Goal: Information Seeking & Learning: Learn about a topic

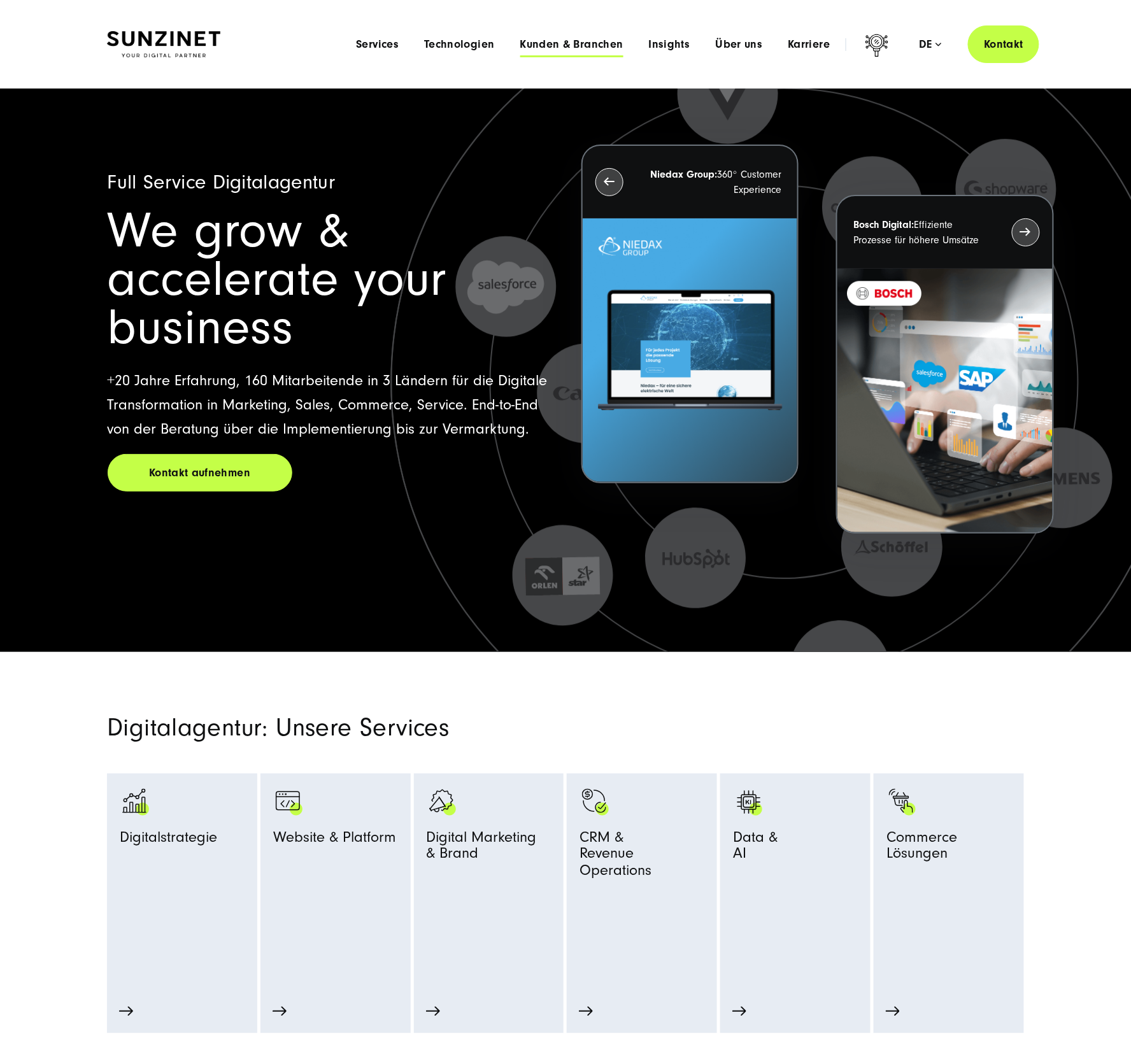
click at [563, 42] on span "Kunden & Branchen" at bounding box center [572, 45] width 103 height 13
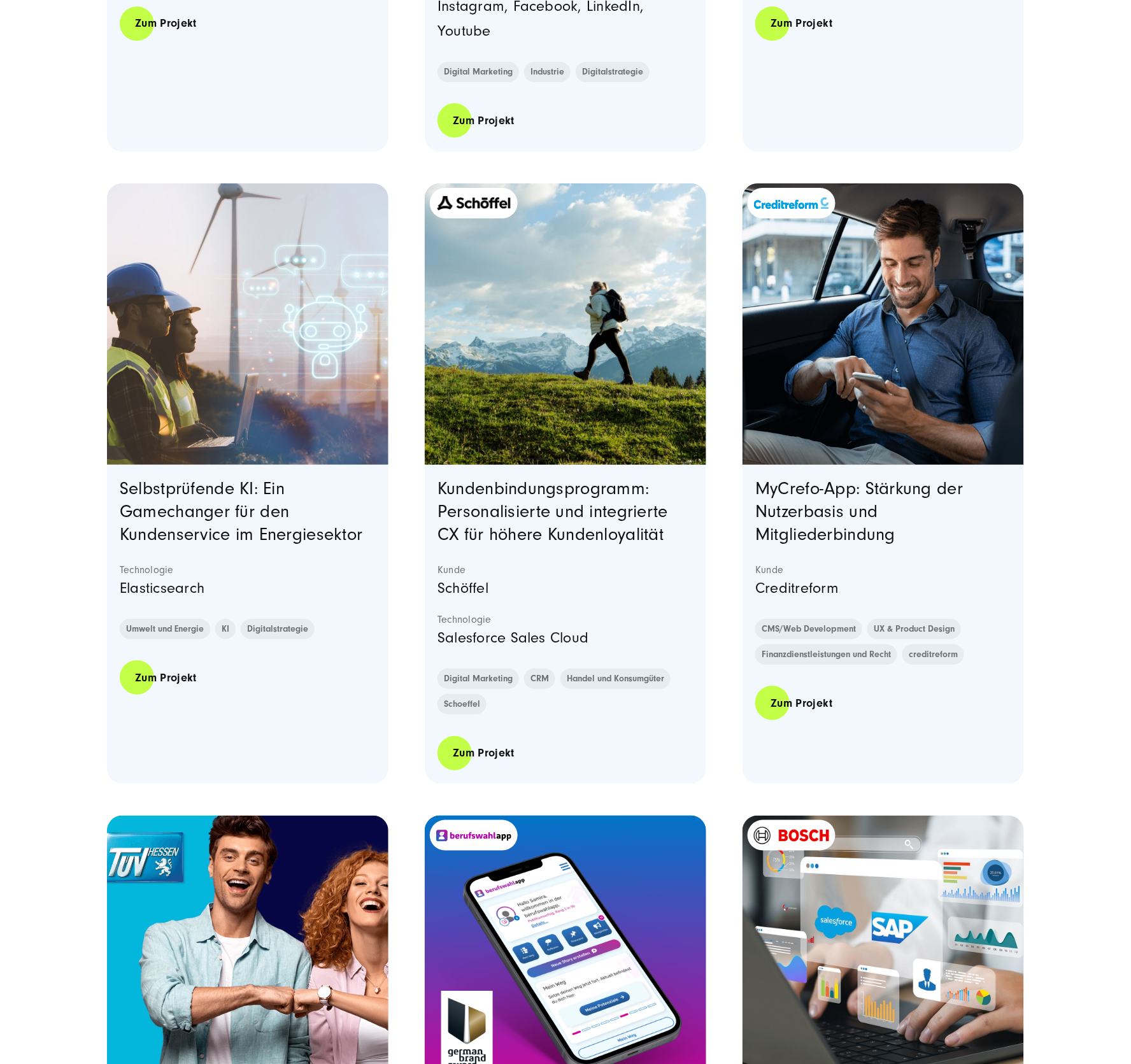
scroll to position [1589, 0]
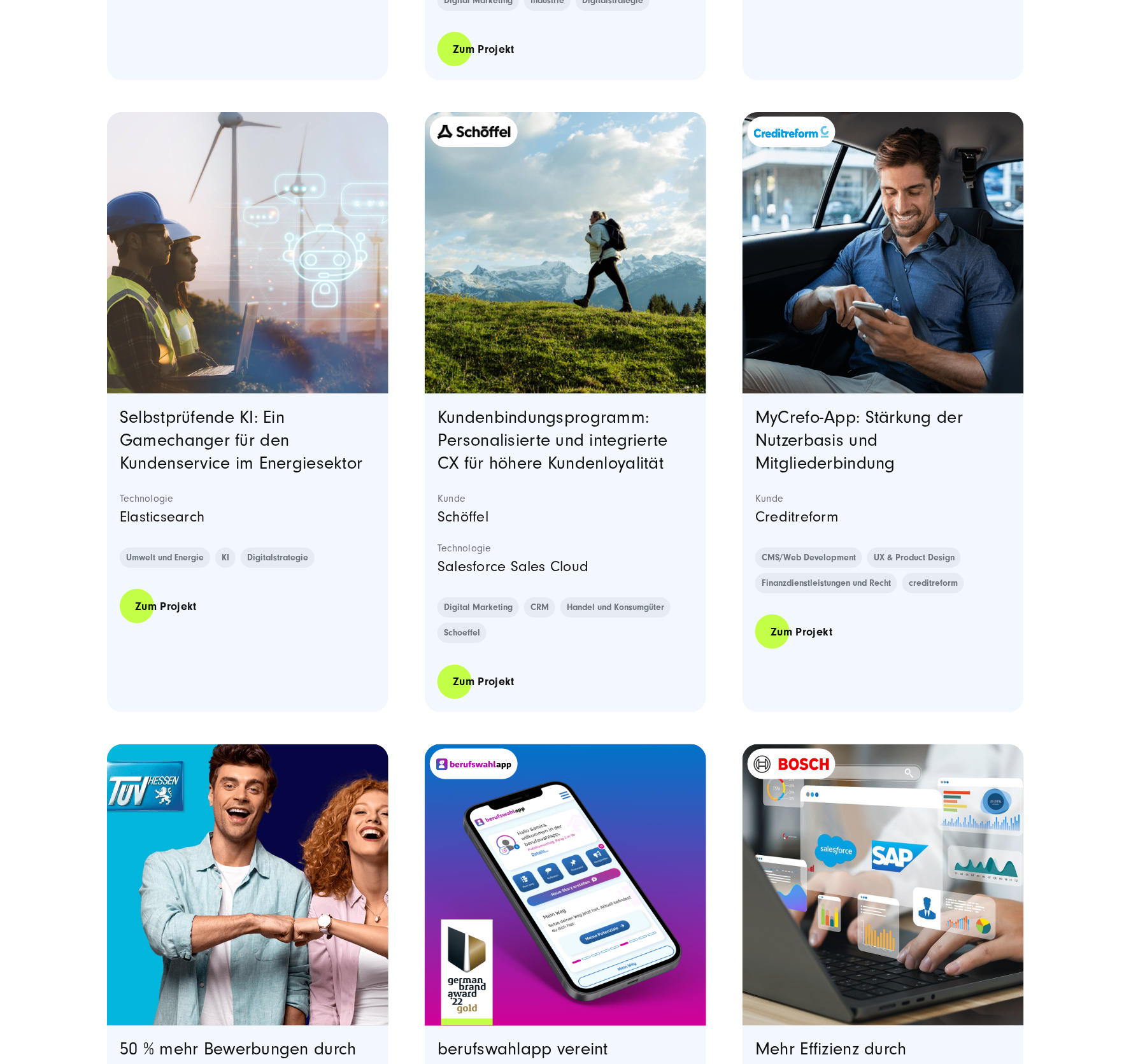
click at [474, 130] on img "Blog post summary: Schöffel | Kundenbindungsprogramm für loyale Kunden" at bounding box center [474, 132] width 75 height 15
click at [561, 315] on img "Featured image: Schöffel Kundenbindungsprogramm Teaserbild - Read full post: Sc…" at bounding box center [565, 252] width 286 height 286
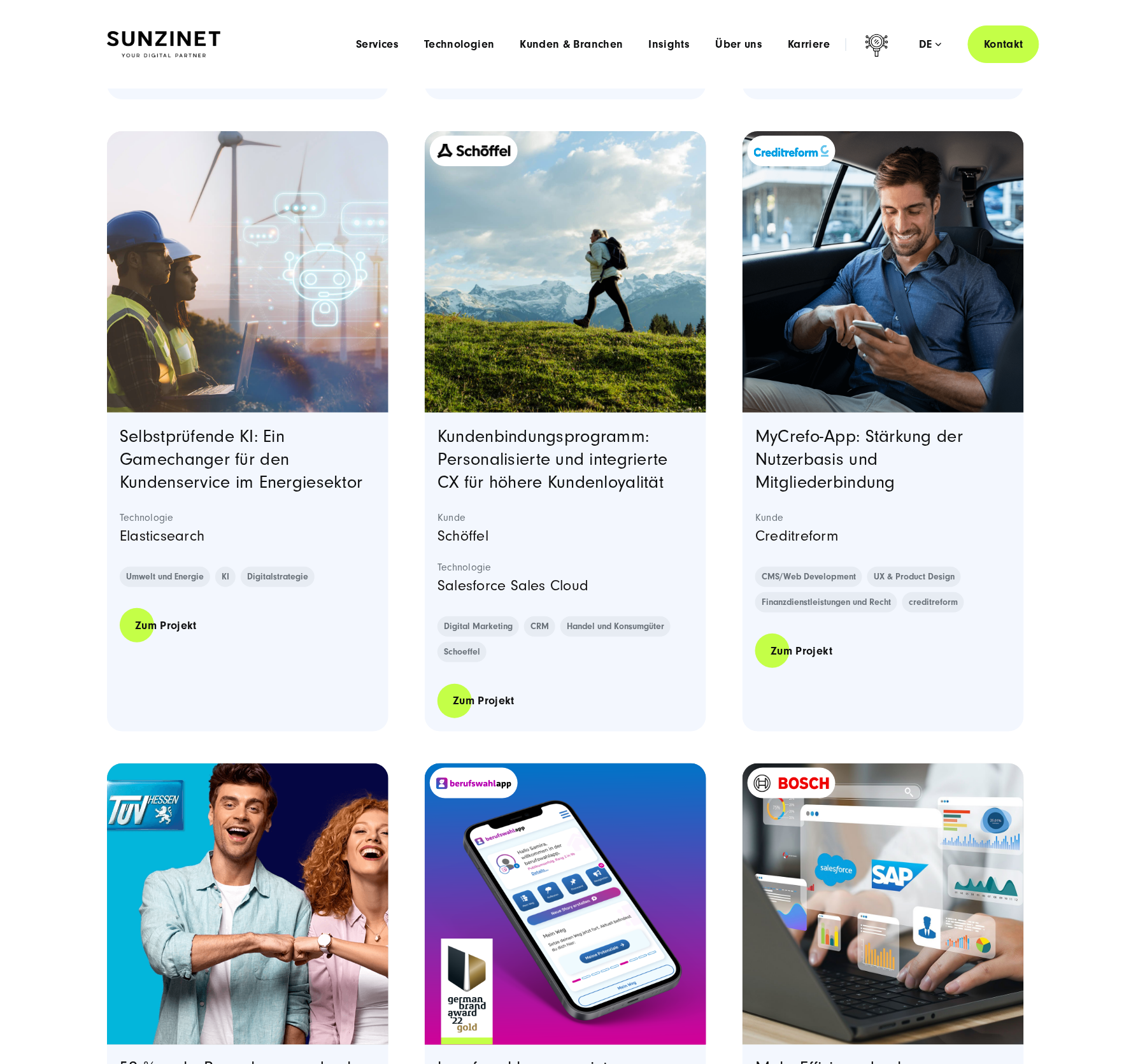
scroll to position [1589, 0]
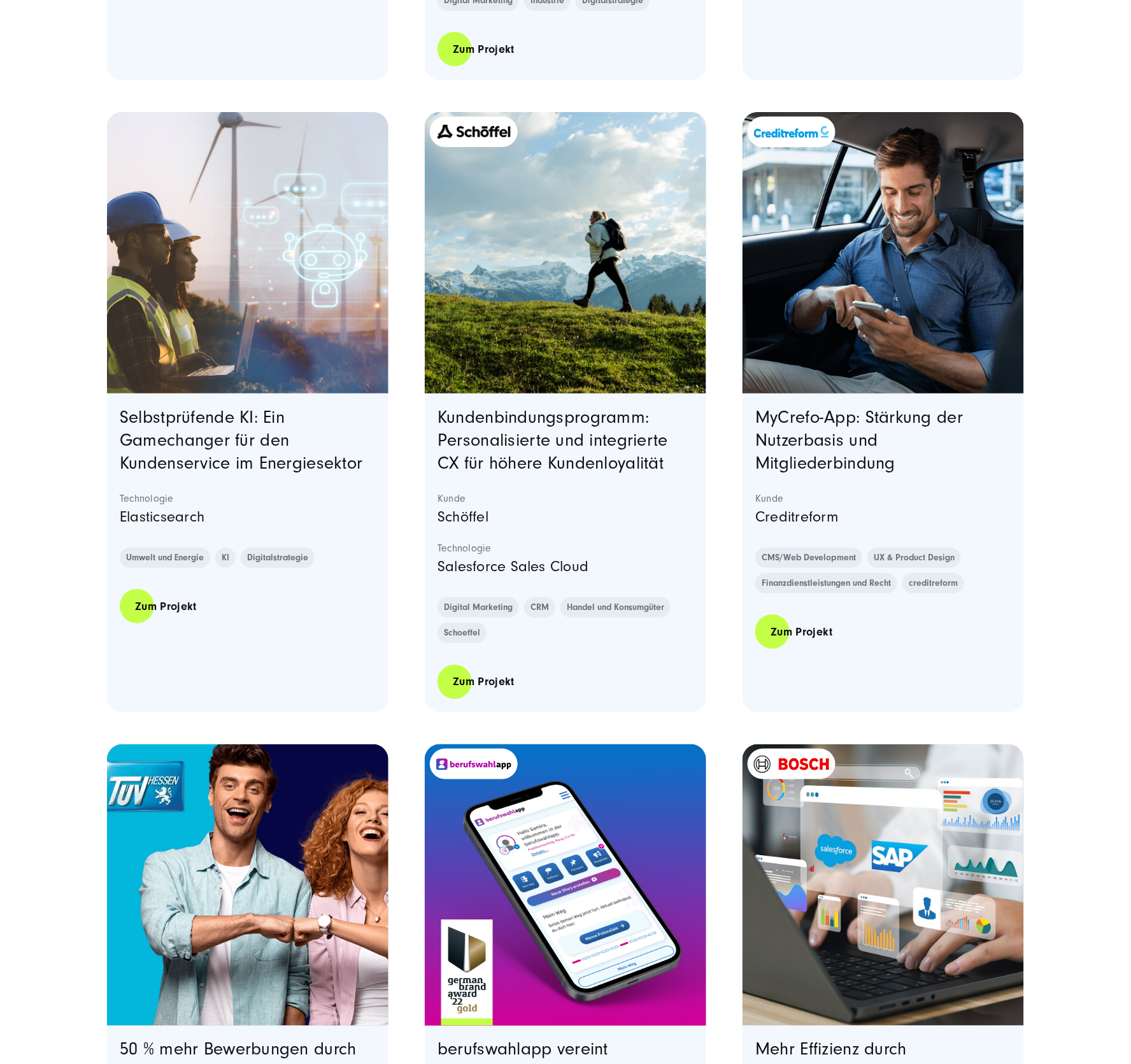
drag, startPoint x: 551, startPoint y: 261, endPoint x: 485, endPoint y: 19, distance: 250.8
click at [686, 467] on h3 "Kundenbindungsprogramm: Personalisierte und integrierte CX für höhere Kundenloy…" at bounding box center [566, 440] width 256 height 69
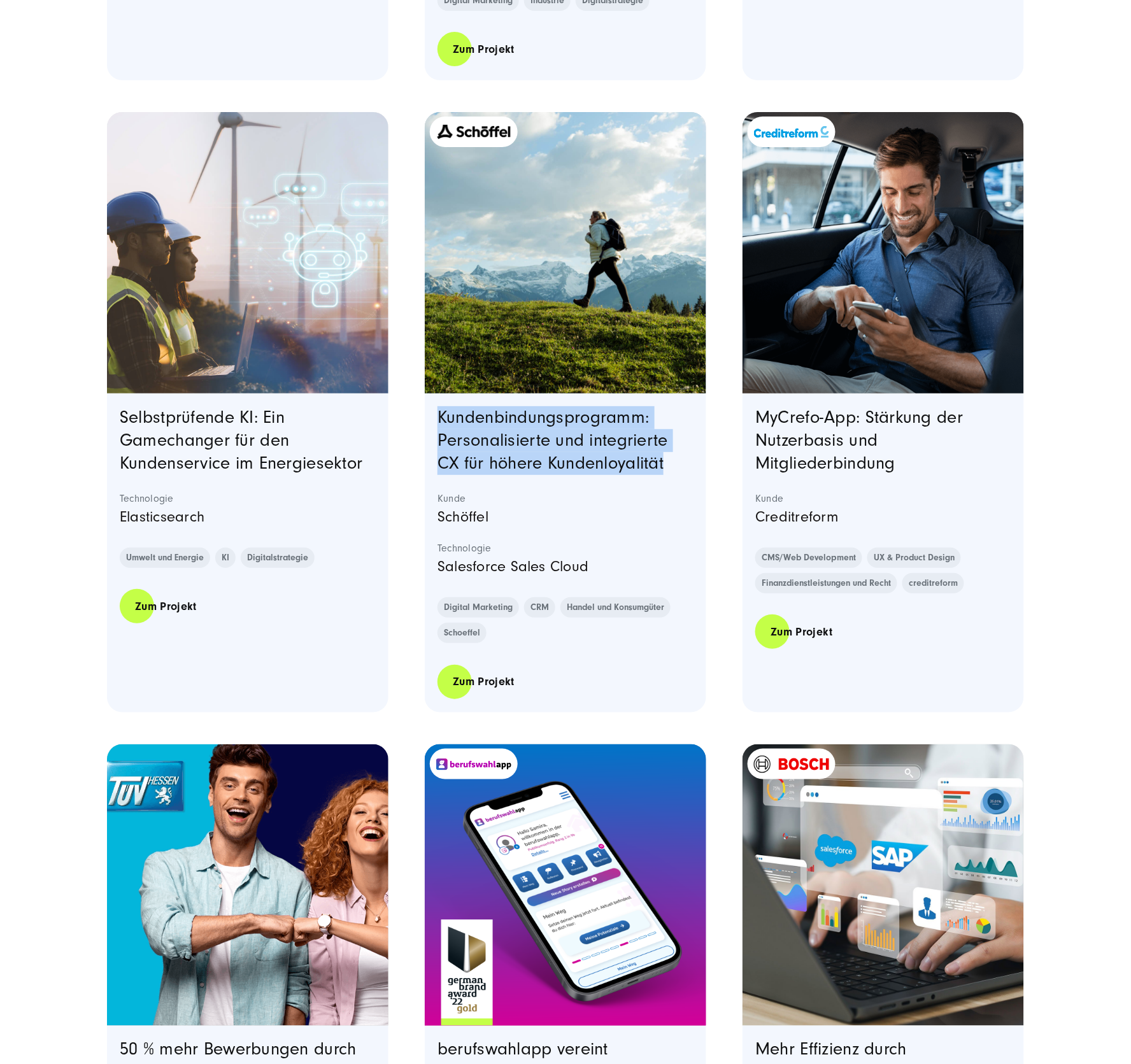
drag, startPoint x: 653, startPoint y: 458, endPoint x: 409, endPoint y: 407, distance: 249.3
click at [409, 407] on section "Von über 5.000 Seiten zur schlanken, performanten Website: So optimierte IEC se…" at bounding box center [566, 125] width 916 height 2595
copy link "Kundenbindungsprogramm: Personalisierte und integrierte CX für höhere Kundenloy…"
